Goal: Complete application form

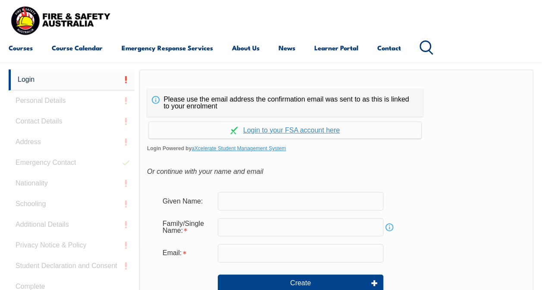
scroll to position [204, 0]
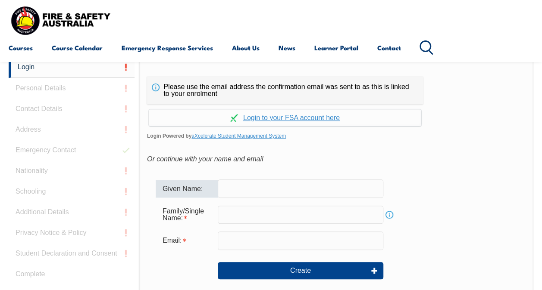
click at [251, 190] on input "text" at bounding box center [300, 189] width 165 height 18
type input "[PERSON_NAME]"
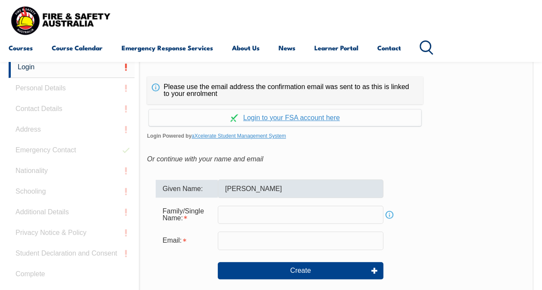
type input "bromley"
type input "[EMAIL_ADDRESS][DOMAIN_NAME]"
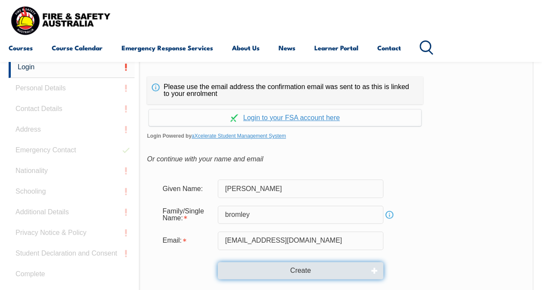
click at [311, 266] on button "Create" at bounding box center [300, 270] width 165 height 17
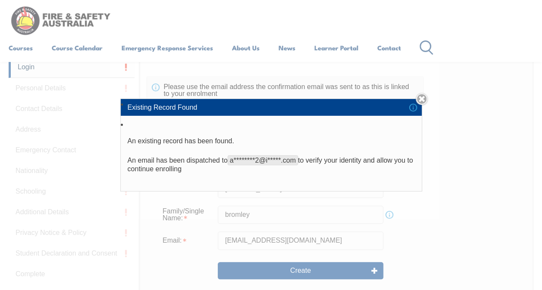
click at [320, 269] on div "Existing Record Found An existing record has been found. An email has been disp…" at bounding box center [271, 145] width 542 height 290
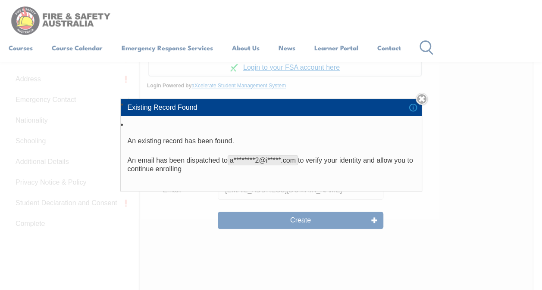
scroll to position [267, 0]
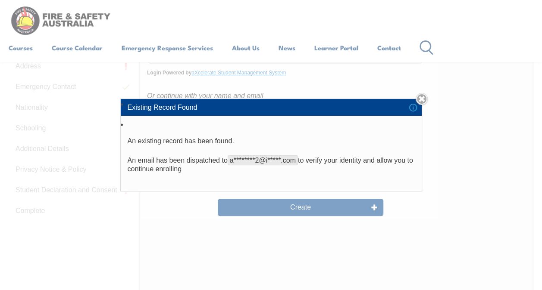
click at [541, 6] on div "Existing Record Found An existing record has been found. An email has been disp…" at bounding box center [271, 145] width 542 height 290
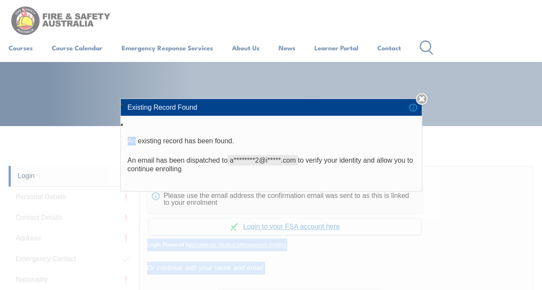
scroll to position [60, 0]
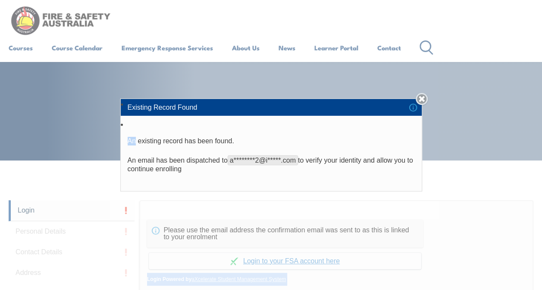
click at [426, 98] on link "Close" at bounding box center [421, 99] width 12 height 12
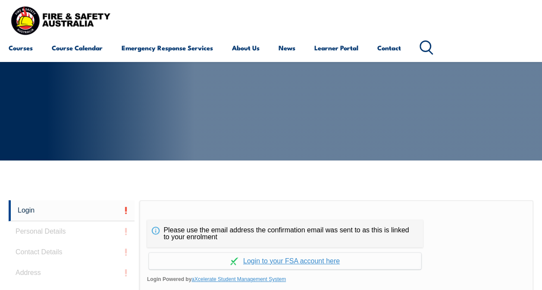
click at [341, 36] on div "Courses Course Calendar Emergency Response Services Services Overview Emergency…" at bounding box center [271, 30] width 524 height 55
click at [337, 56] on link "Learner Portal" at bounding box center [336, 47] width 44 height 21
